Goal: Task Accomplishment & Management: Manage account settings

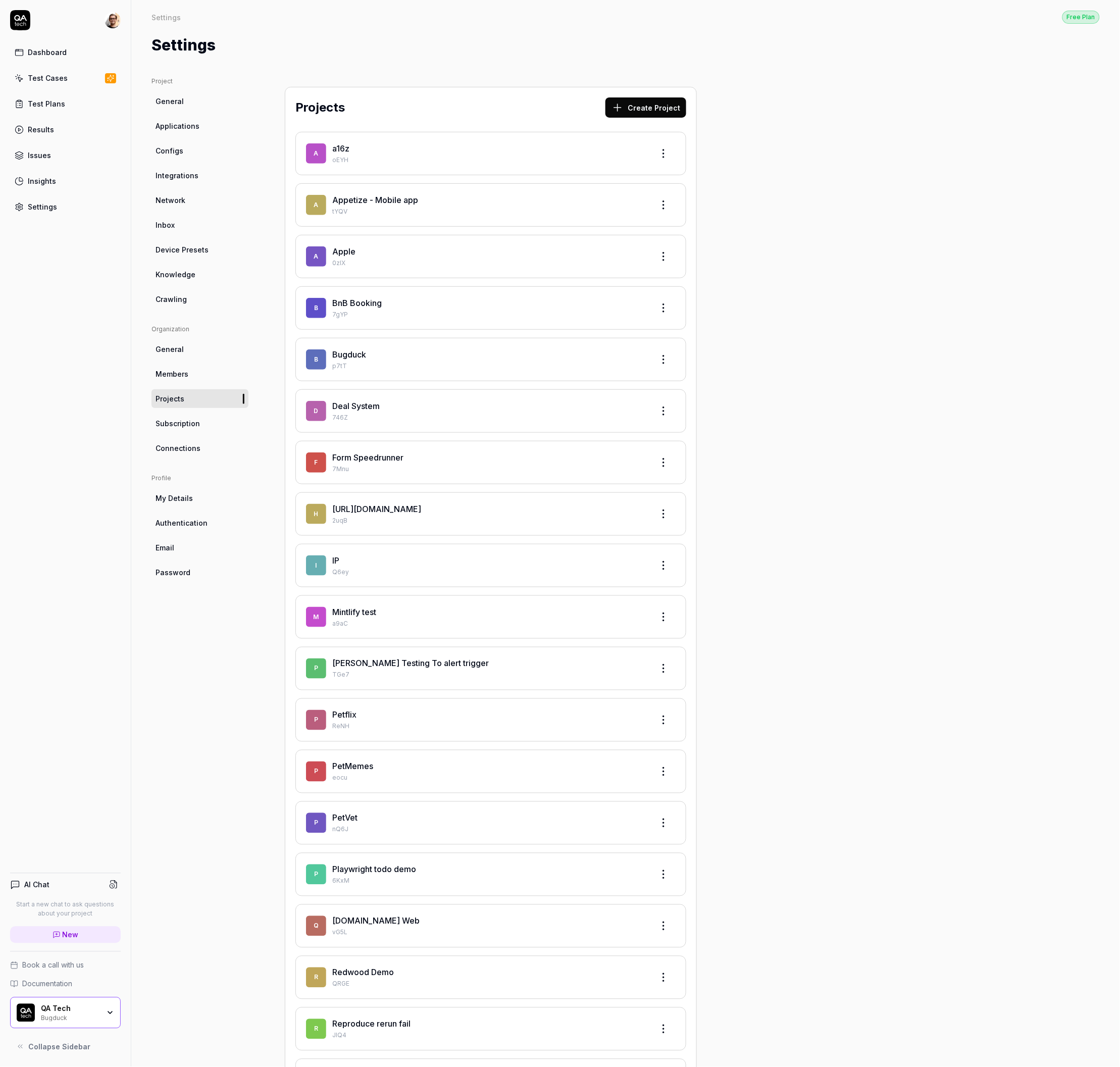
scroll to position [2, 0]
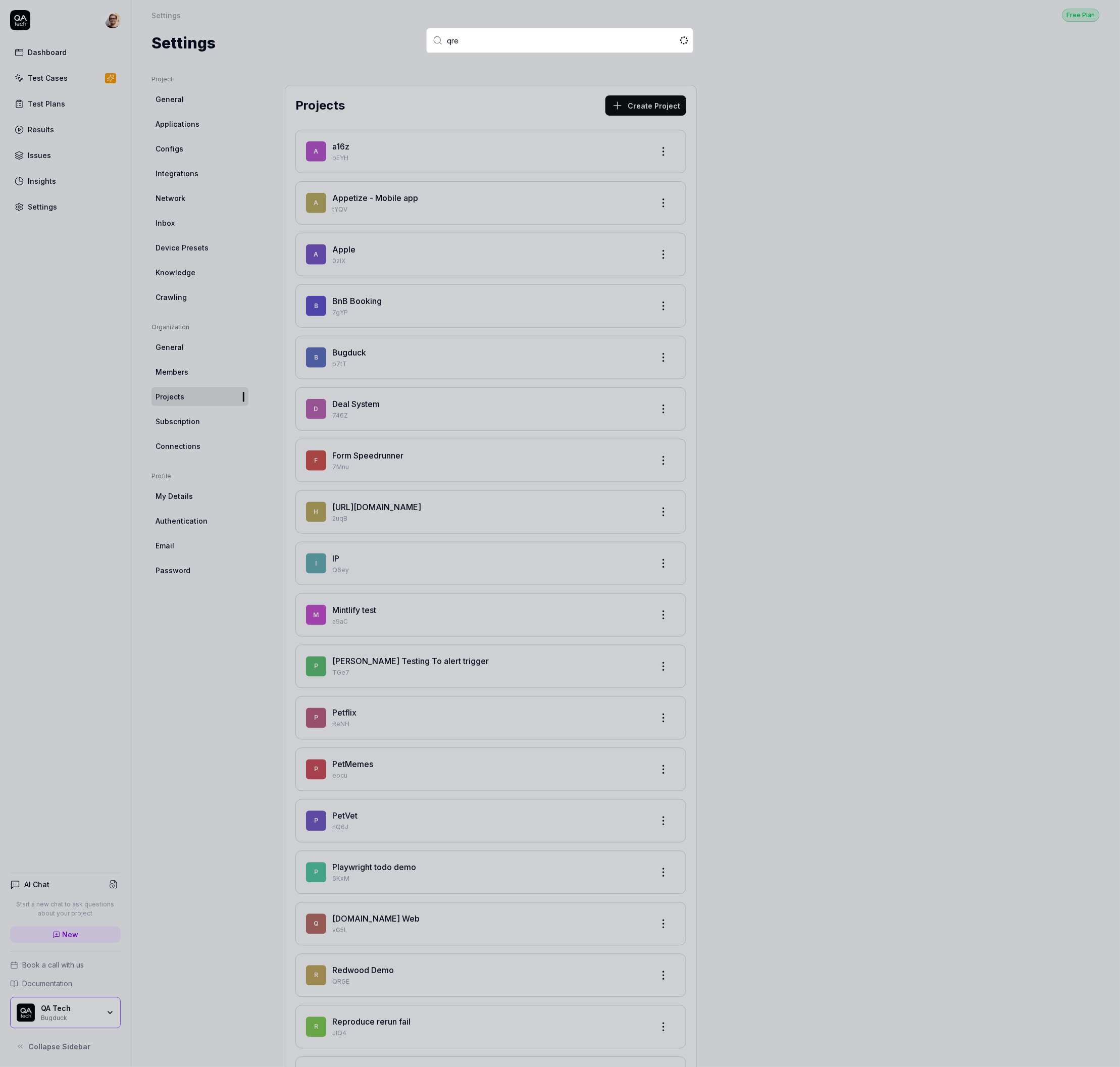
type input "qred"
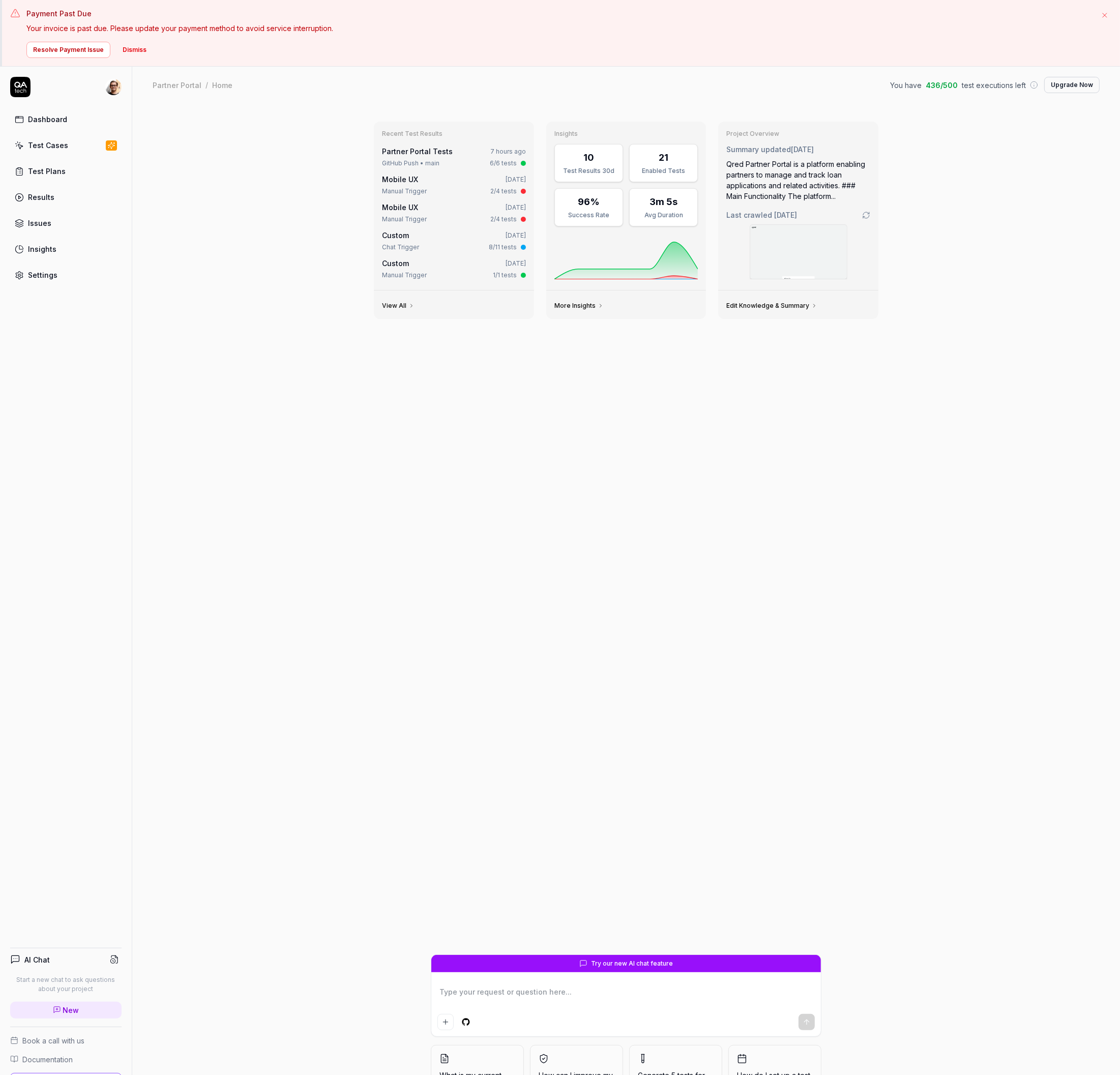
type textarea "*"
click at [63, 268] on link "Settings" at bounding box center [65, 275] width 111 height 20
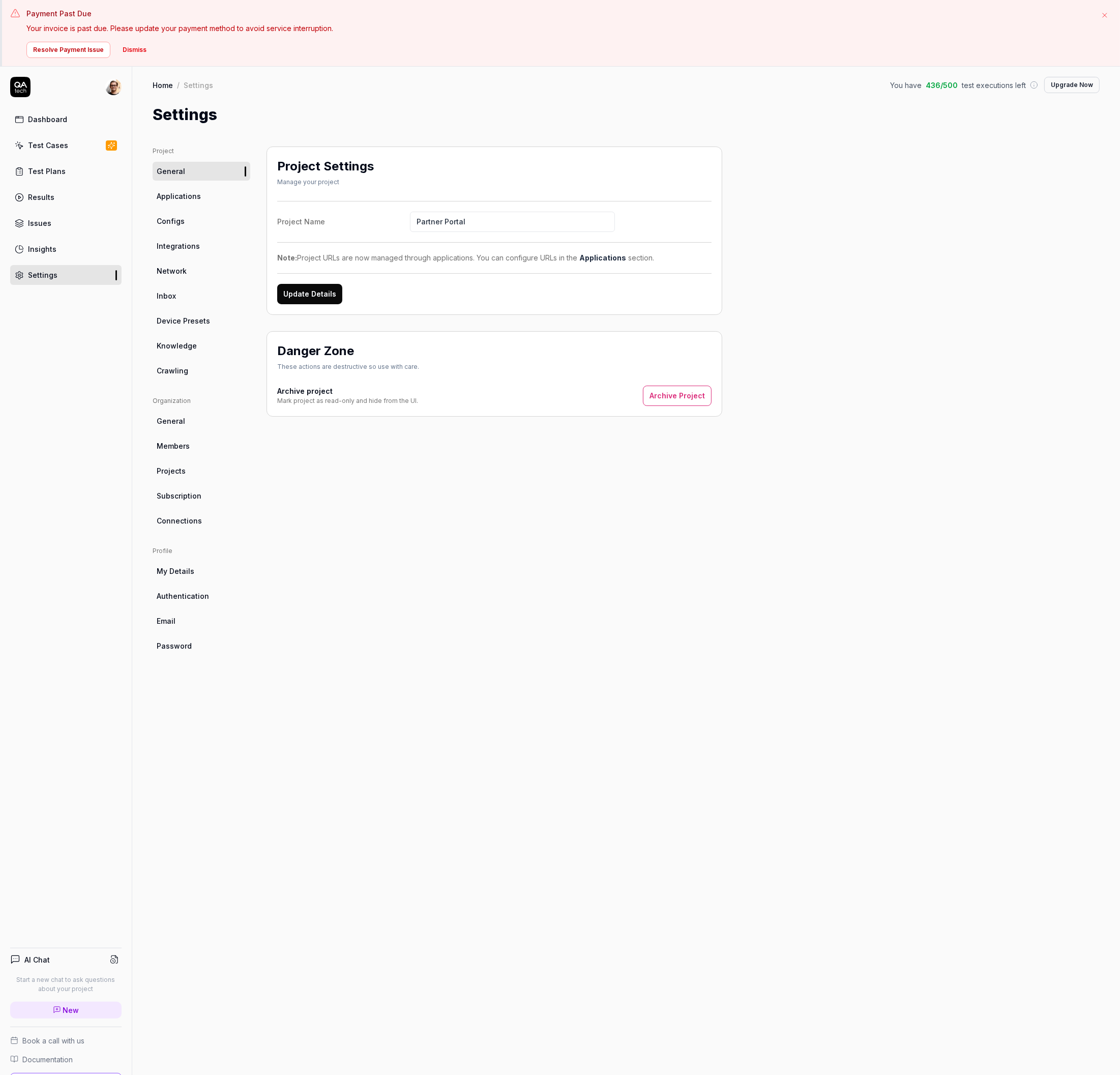
click at [194, 442] on link "Members" at bounding box center [202, 445] width 98 height 19
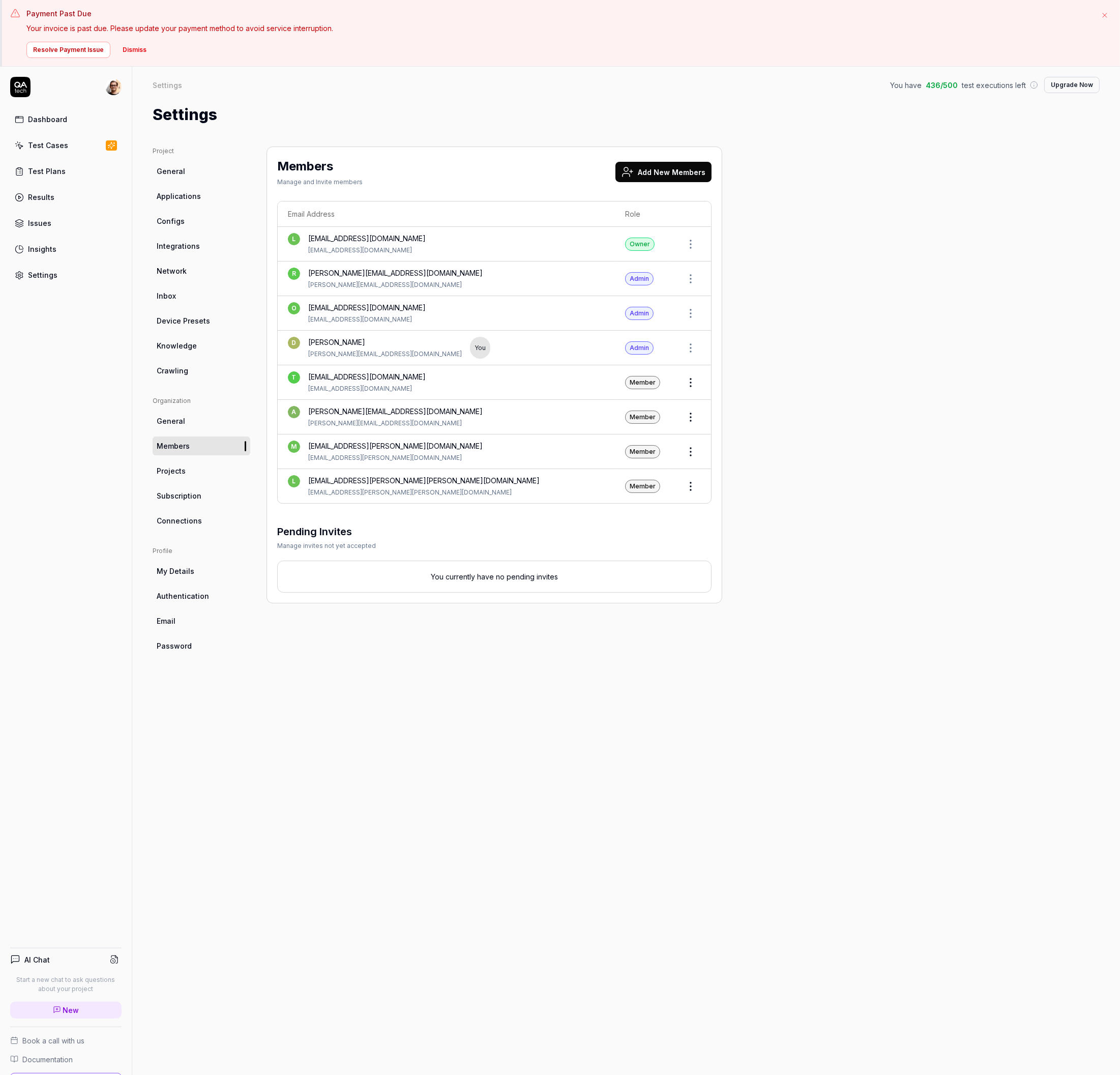
click at [682, 167] on button "Add New Members" at bounding box center [663, 172] width 96 height 20
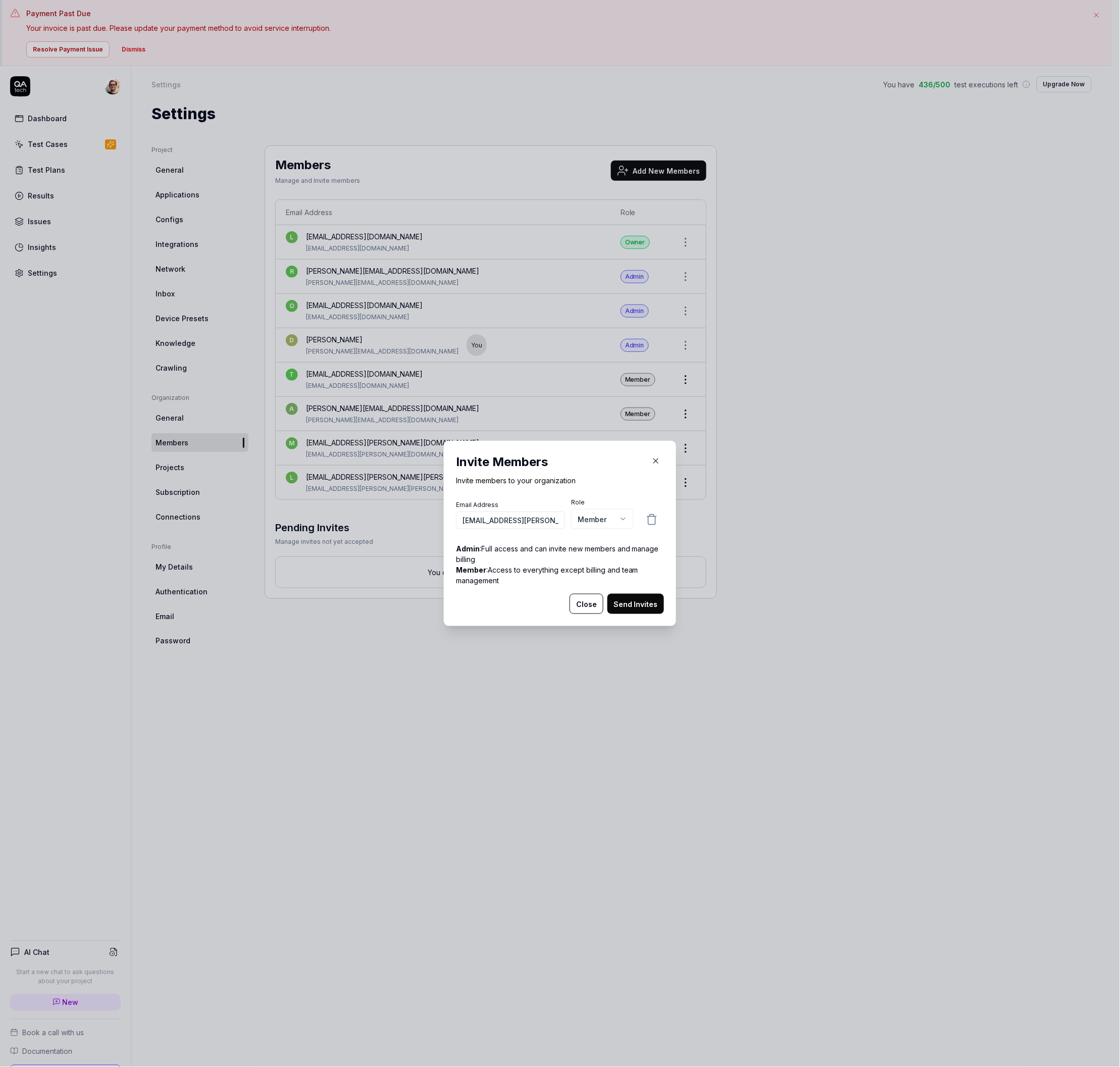
scroll to position [0, 9]
type input "[EMAIL_ADDRESS][PERSON_NAME][DOMAIN_NAME]"
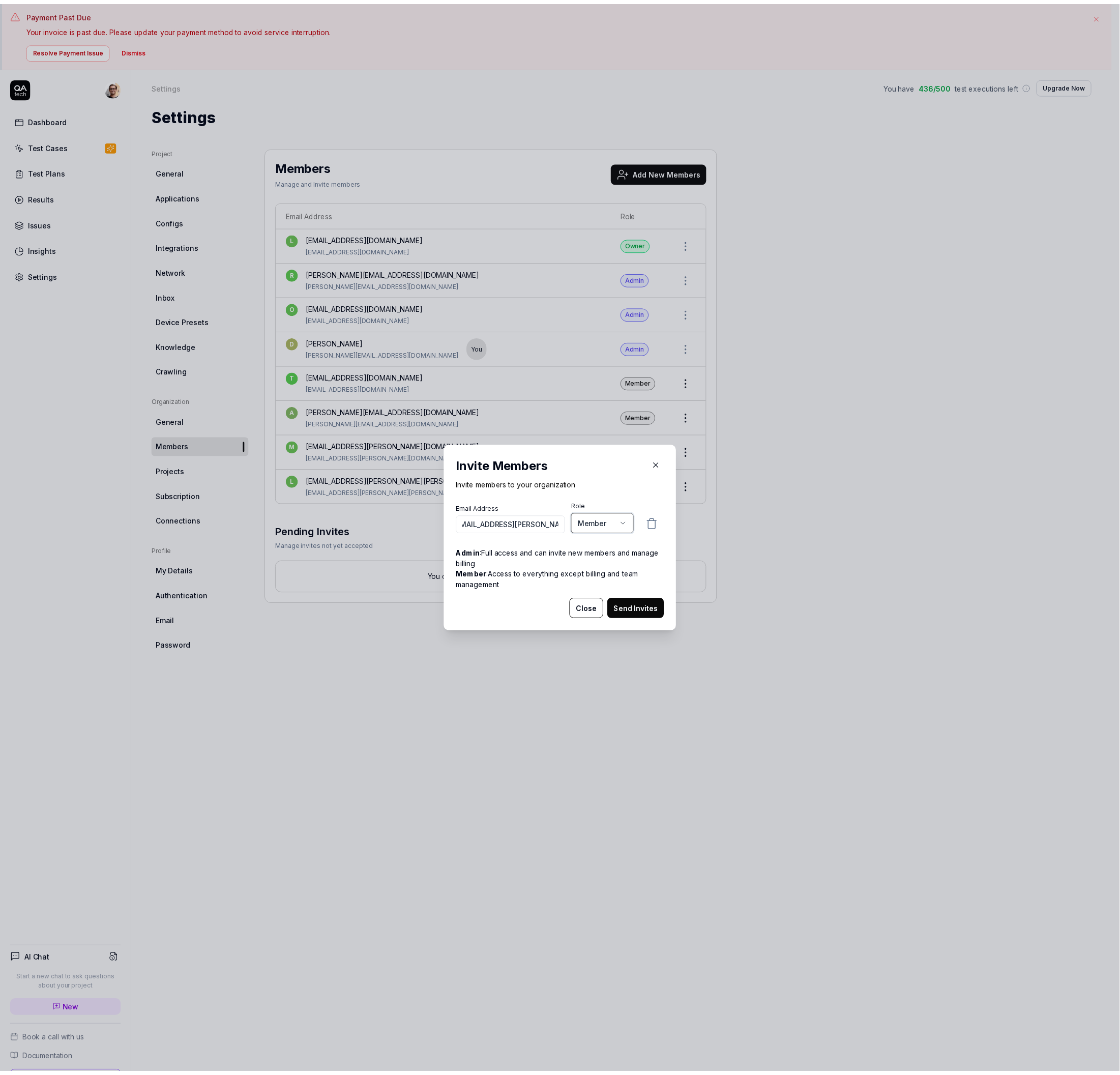
scroll to position [0, 0]
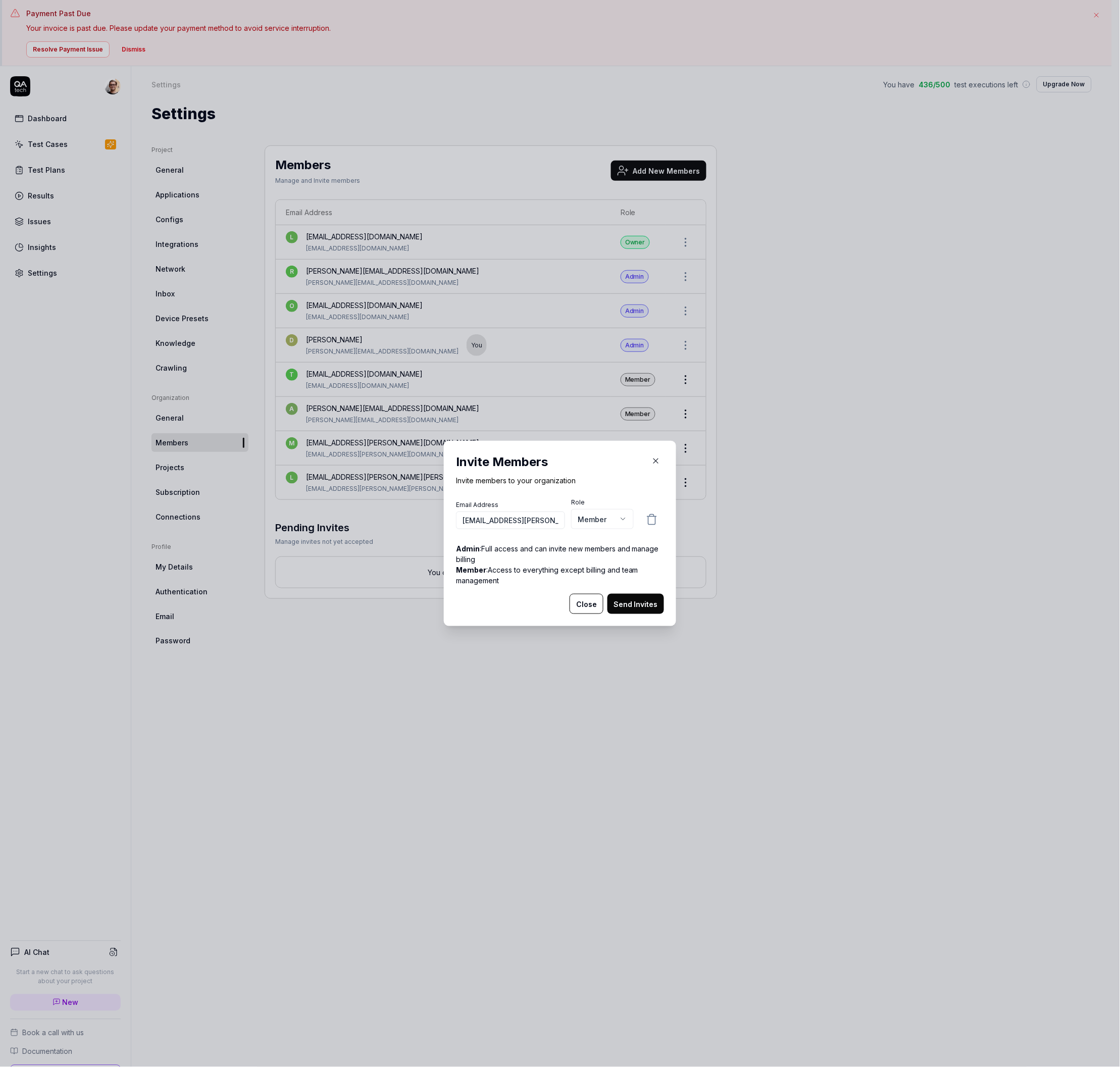
click at [634, 612] on button "Send Invites" at bounding box center [635, 604] width 56 height 20
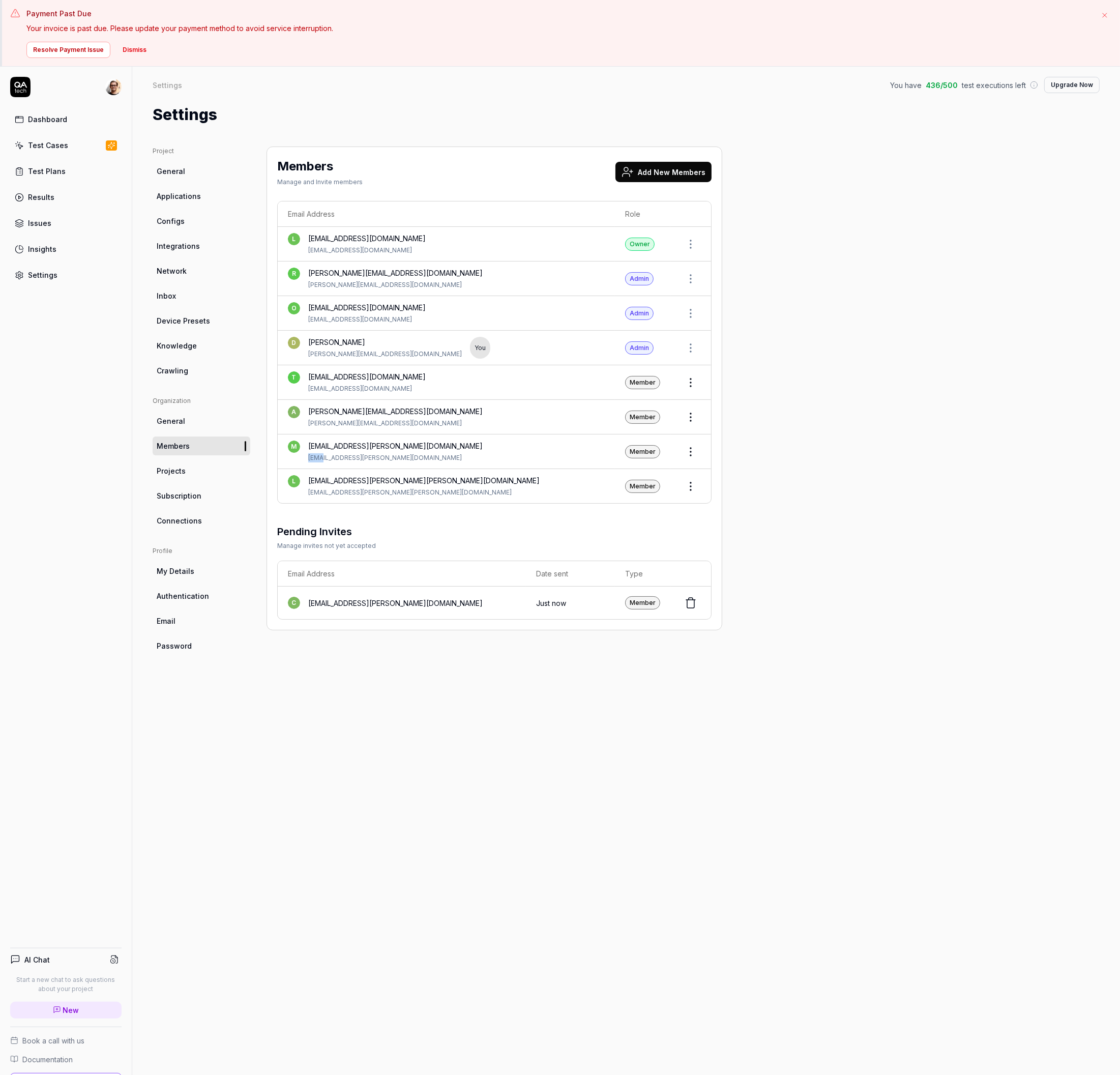
click at [674, 176] on button "Add New Members" at bounding box center [663, 172] width 96 height 20
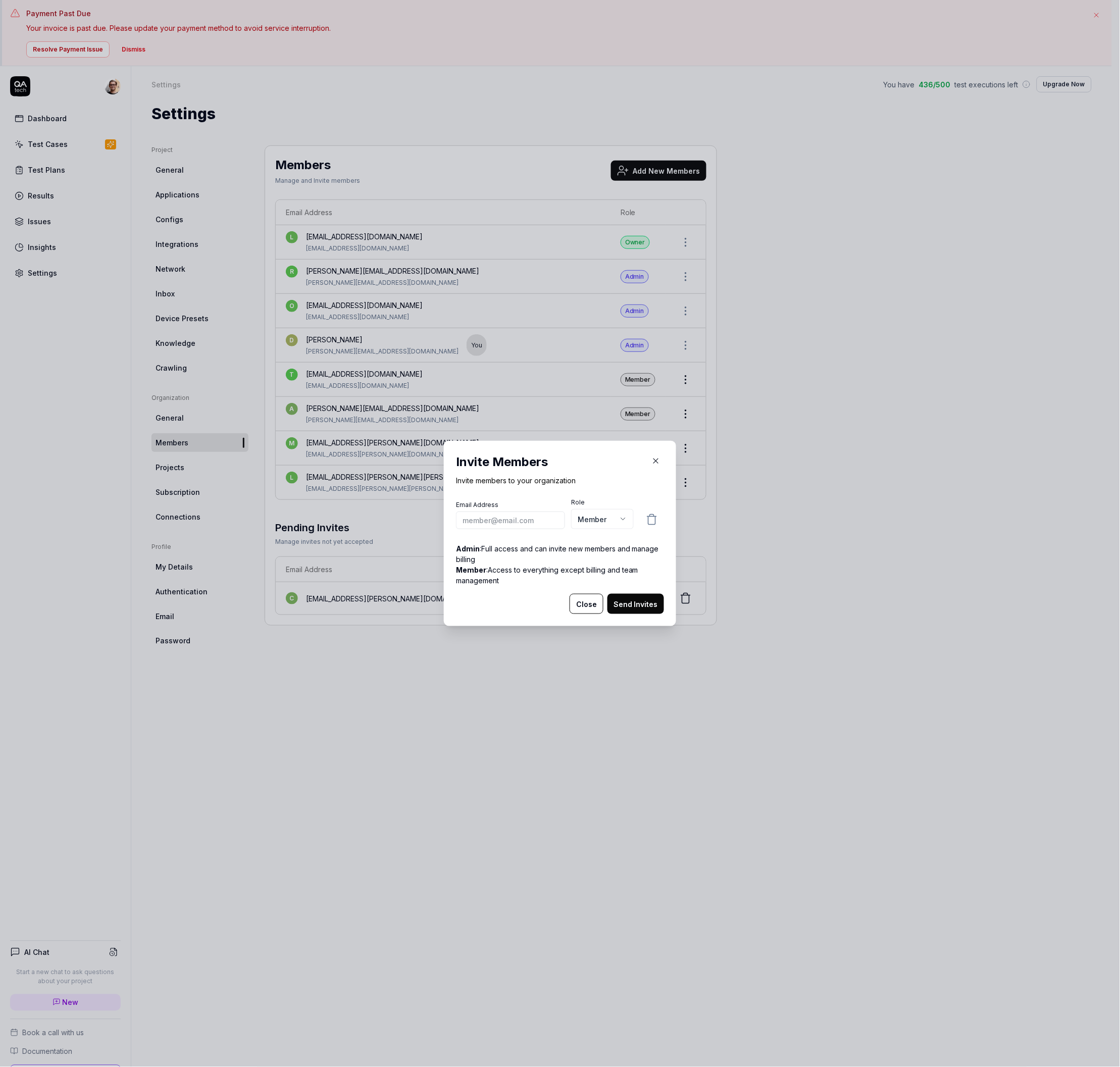
type input "[EMAIL_ADDRESS][PERSON_NAME][DOMAIN_NAME]"
paste input "[DOMAIN_NAME][EMAIL_ADDRESS][DOMAIN_NAME]"
type input "[DOMAIN_NAME][EMAIL_ADDRESS][DOMAIN_NAME]"
click at [643, 605] on button "Send Invites" at bounding box center [635, 604] width 56 height 20
